Goal: Task Accomplishment & Management: Manage account settings

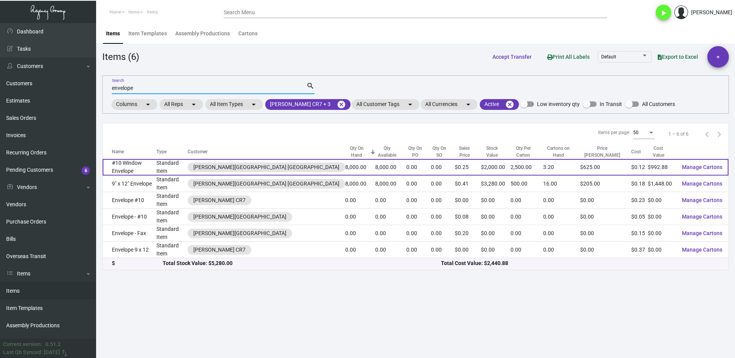
type input "envelope"
click at [143, 168] on td "#10 Window Envelope" at bounding box center [130, 167] width 54 height 17
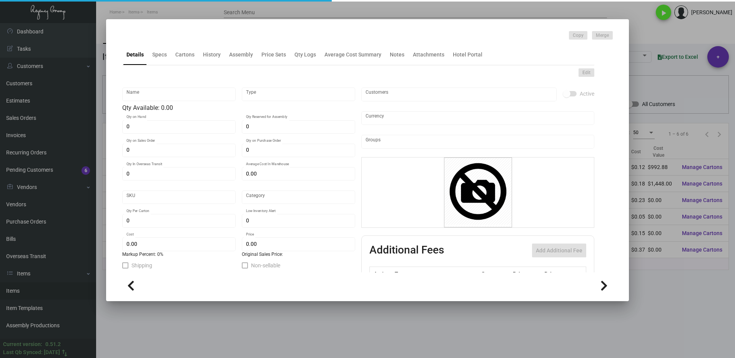
type input "#10 Window Envelope"
type input "Standard Item"
type input "8,000"
type input "$ 0.62055"
type input "Standard"
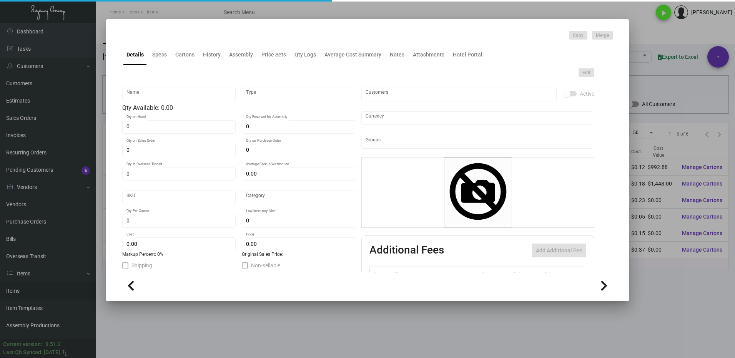
type input "2,500"
type input "$ 0.12411"
type input "$ 0.25"
checkbox input "true"
type input "United States Dollar $"
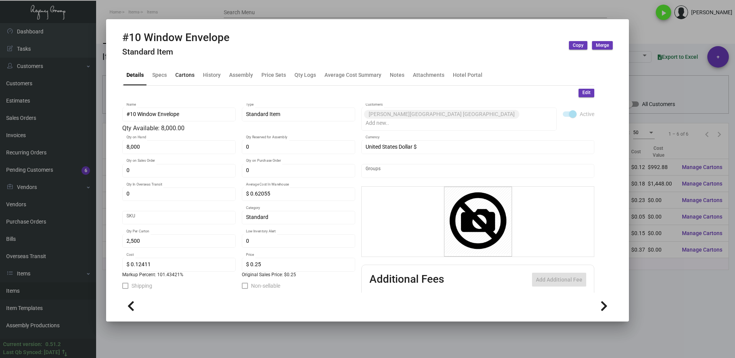
click at [178, 71] on div "Cartons" at bounding box center [184, 75] width 19 height 8
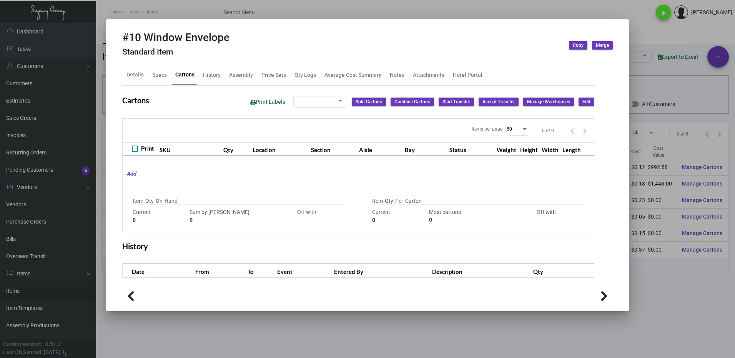
type input "8,000"
type input "8000"
type input "0"
type input "2,500"
type input "2500"
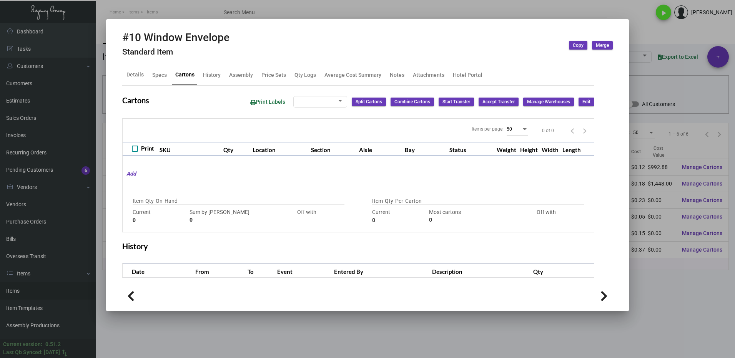
type input "0"
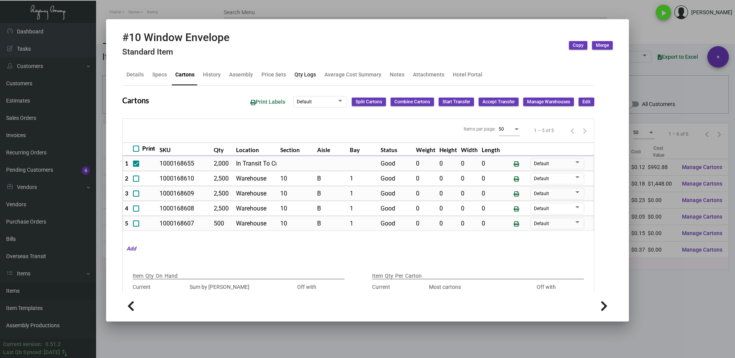
click at [302, 77] on div "Qty Logs" at bounding box center [305, 75] width 22 height 8
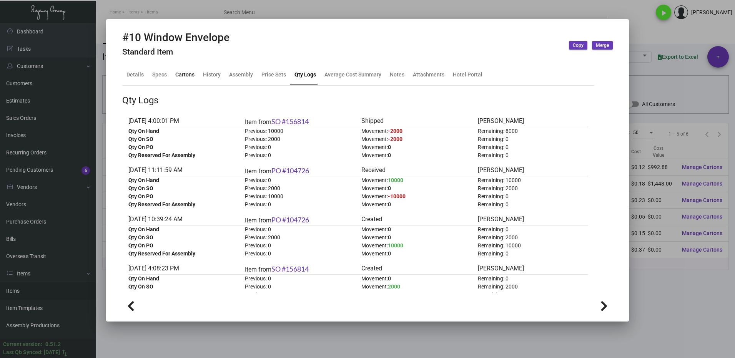
click at [184, 77] on div "Cartons" at bounding box center [184, 75] width 19 height 8
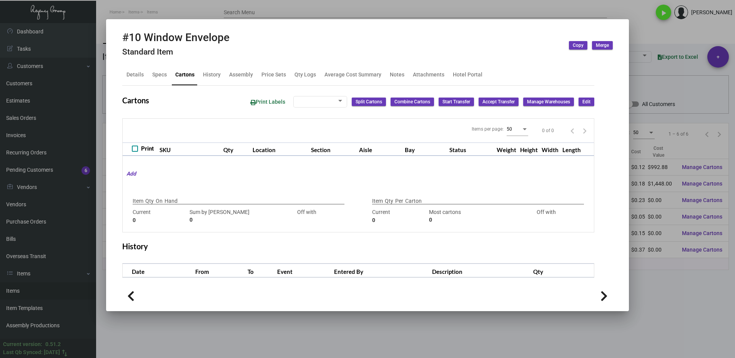
type input "8,000"
type input "8000"
type input "0"
type input "2,500"
type input "2500"
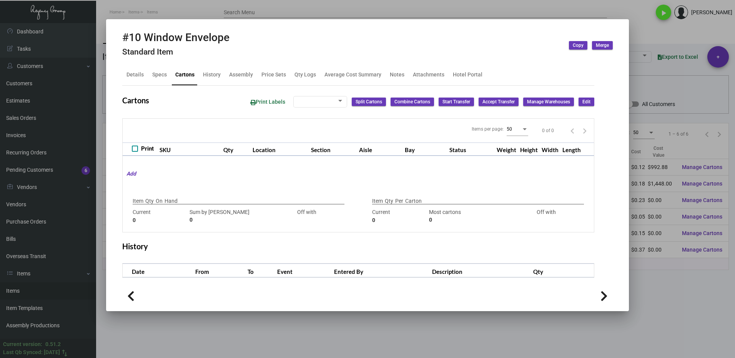
type input "0"
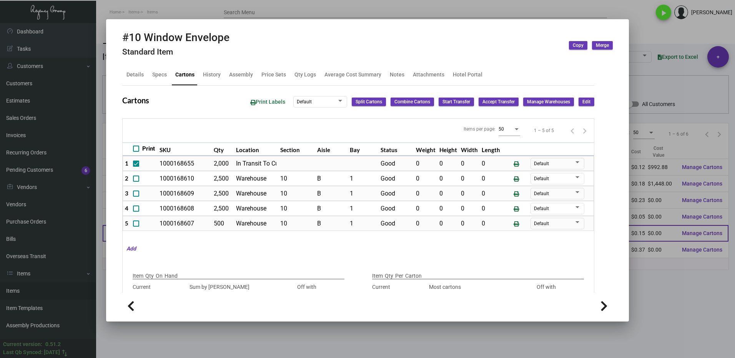
drag, startPoint x: 660, startPoint y: 257, endPoint x: 332, endPoint y: 225, distance: 330.1
click at [659, 257] on div at bounding box center [367, 179] width 735 height 358
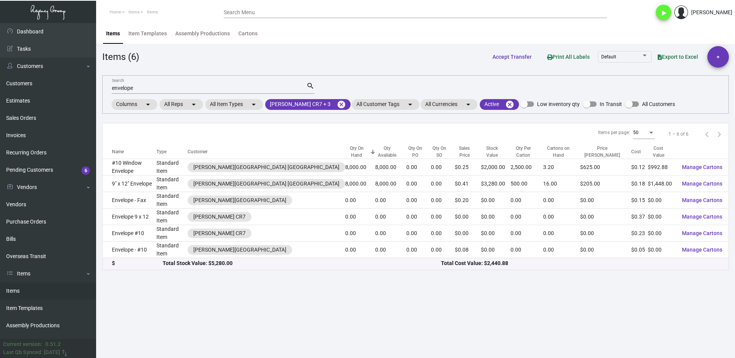
drag, startPoint x: 148, startPoint y: 85, endPoint x: 118, endPoint y: 91, distance: 31.4
click at [118, 91] on div "envelope Search" at bounding box center [209, 88] width 194 height 12
drag, startPoint x: 141, startPoint y: 90, endPoint x: 104, endPoint y: 95, distance: 37.2
click at [104, 95] on div "envelope Search search Columns arrow_drop_down All Reps arrow_drop_down All Ite…" at bounding box center [415, 94] width 626 height 38
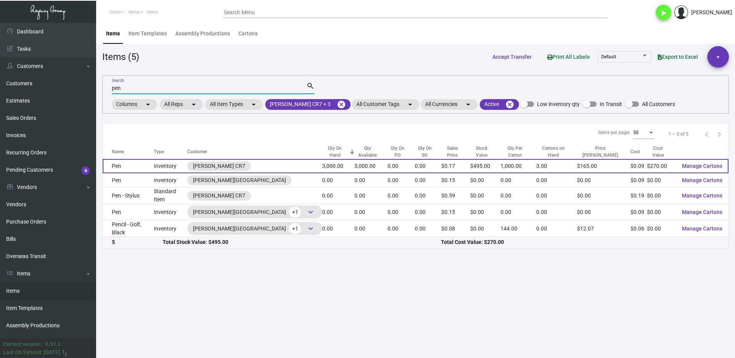
type input "pen"
click at [131, 165] on td "Pen" at bounding box center [128, 166] width 51 height 14
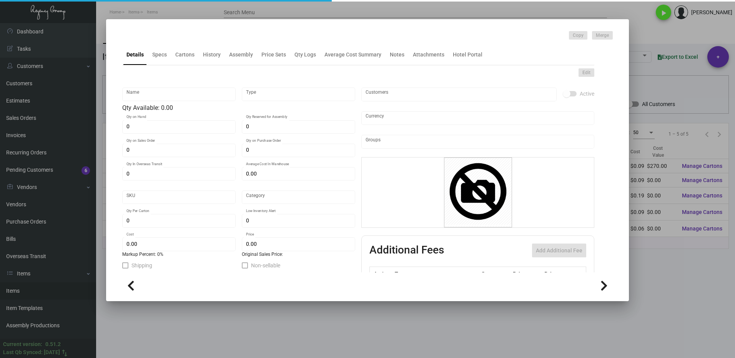
type input "Pen"
type input "Inventory"
type input "3,000"
type input "$ 0.09"
type input "Standard"
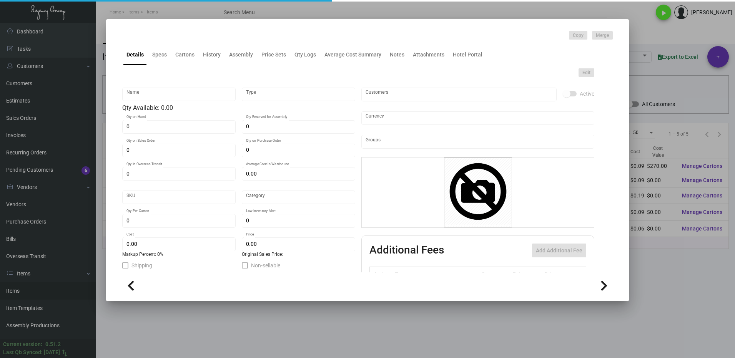
type input "1,000"
type input "$ 0.09"
type input "$ 0.165"
checkbox input "true"
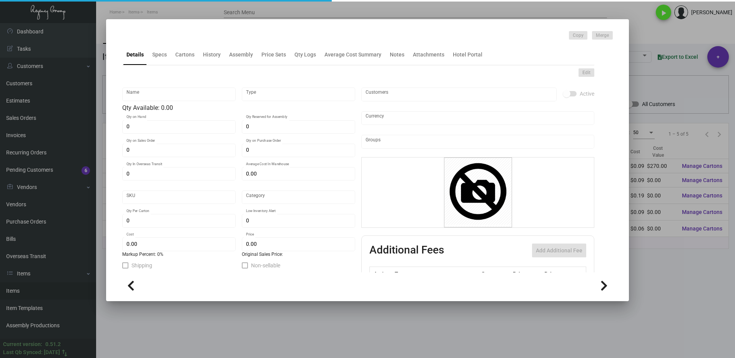
type input "United States Dollar $"
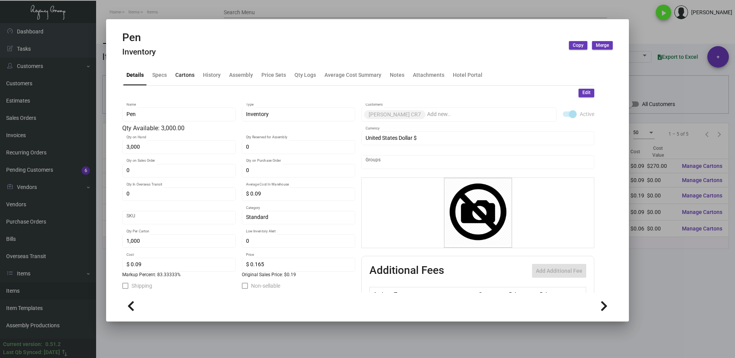
click at [178, 73] on div "Cartons" at bounding box center [184, 75] width 19 height 8
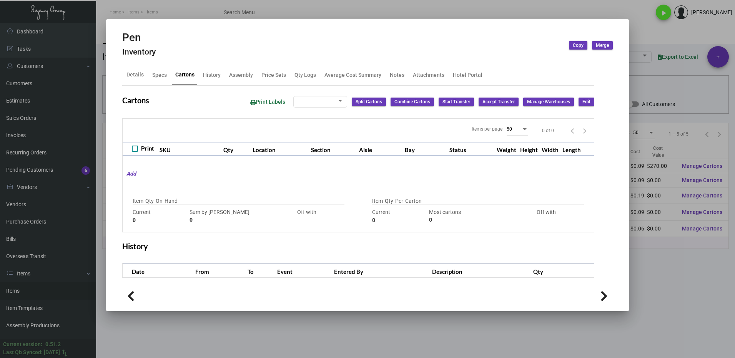
type input "3,000"
type input "3000"
type input "0"
type input "1,000"
type input "1000"
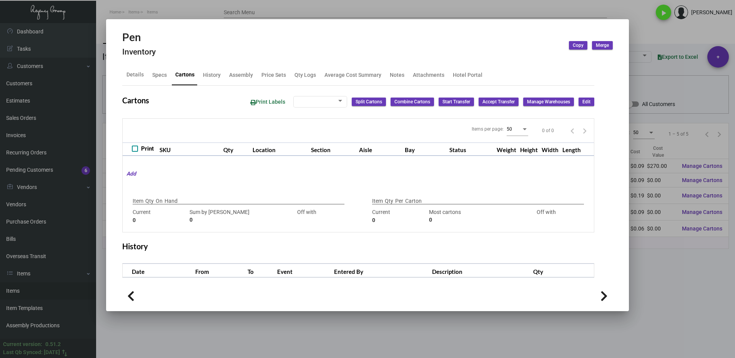
type input "0"
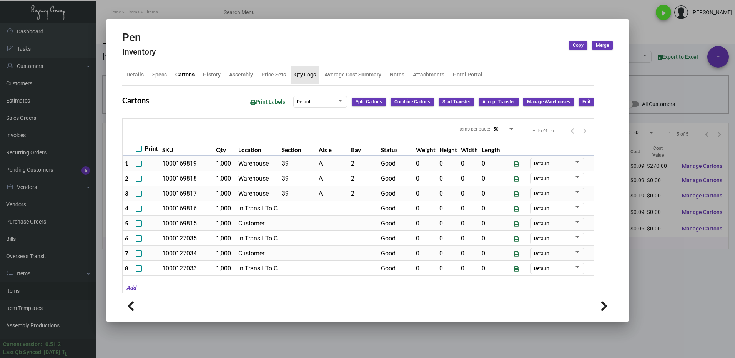
click at [299, 77] on div "Qty Logs" at bounding box center [305, 75] width 22 height 8
